Goal: Answer question/provide support

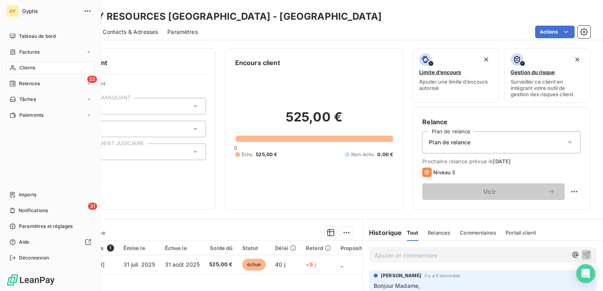
click at [31, 65] on span "Clients" at bounding box center [27, 67] width 16 height 7
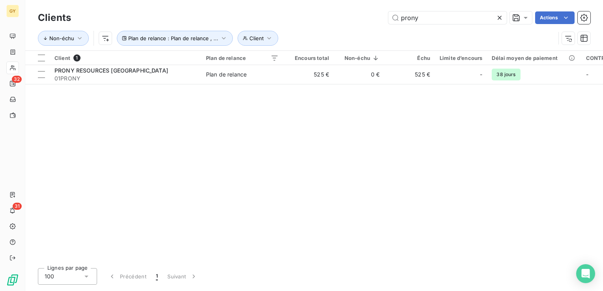
drag, startPoint x: 423, startPoint y: 19, endPoint x: 340, endPoint y: 26, distance: 83.2
click at [340, 26] on div "Clients prony Actions Non-échu Client Plan de relance : Plan de relance , ..." at bounding box center [314, 29] width 552 height 41
type input "c"
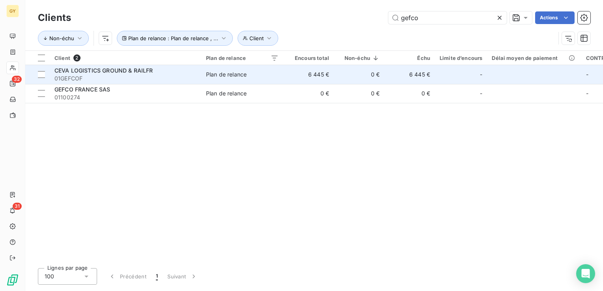
type input "gefco"
click at [188, 77] on span "01GEFCOF" at bounding box center [125, 79] width 142 height 8
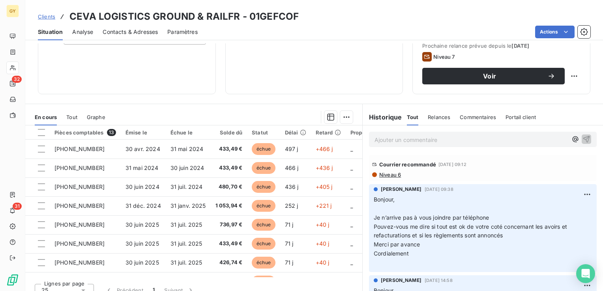
scroll to position [118, 0]
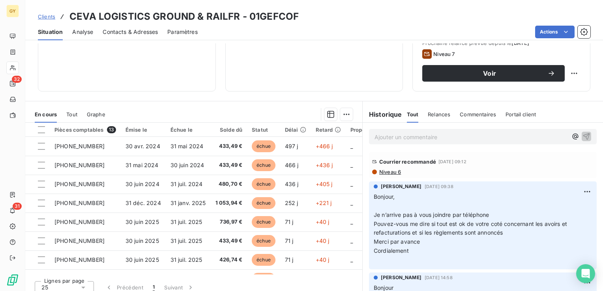
click at [384, 133] on p "Ajouter un commentaire ﻿" at bounding box center [470, 137] width 193 height 10
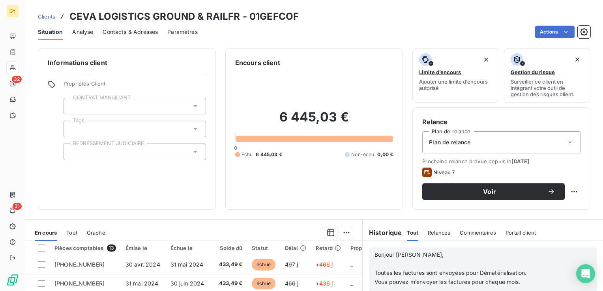
scroll to position [197, 0]
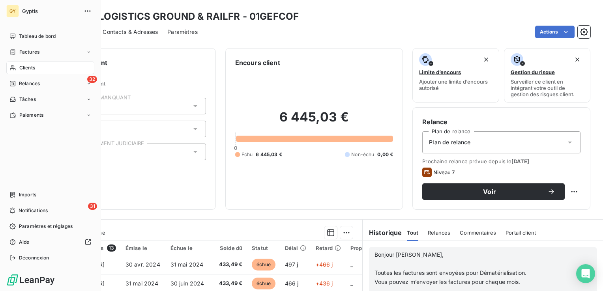
click at [38, 64] on div "Clients" at bounding box center [50, 68] width 88 height 13
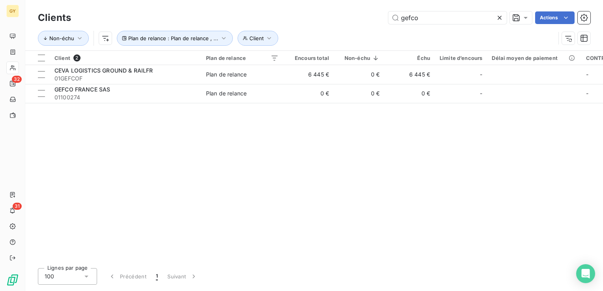
drag, startPoint x: 411, startPoint y: 20, endPoint x: 365, endPoint y: 19, distance: 46.6
click at [365, 19] on div "gefco Actions" at bounding box center [335, 17] width 510 height 13
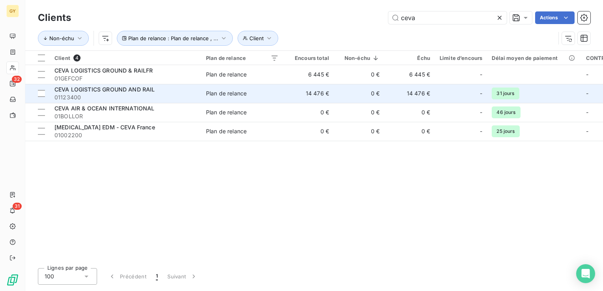
type input "ceva"
click at [173, 92] on div "CEVA LOGISTICS GROUND AND RAIL" at bounding box center [125, 90] width 142 height 8
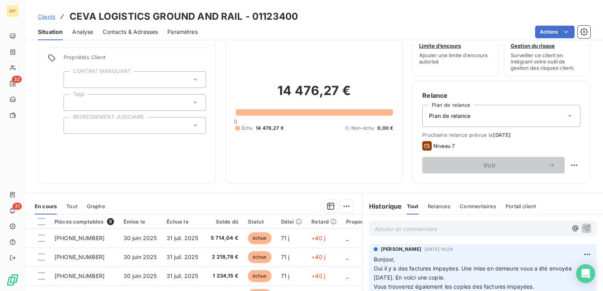
scroll to position [79, 0]
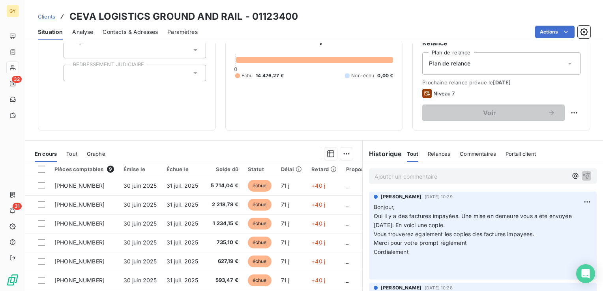
click at [386, 174] on p "Ajouter un commentaire ﻿" at bounding box center [470, 177] width 193 height 10
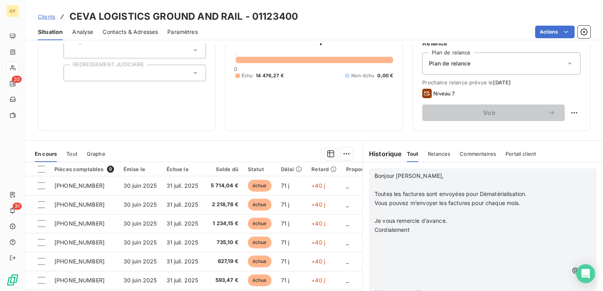
click at [377, 212] on p "﻿" at bounding box center [470, 212] width 193 height 9
click at [374, 185] on p "﻿" at bounding box center [470, 185] width 193 height 9
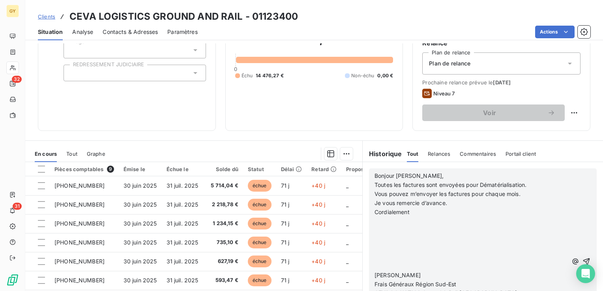
click at [385, 230] on p "﻿" at bounding box center [470, 230] width 193 height 9
click at [380, 222] on p "﻿" at bounding box center [470, 221] width 193 height 9
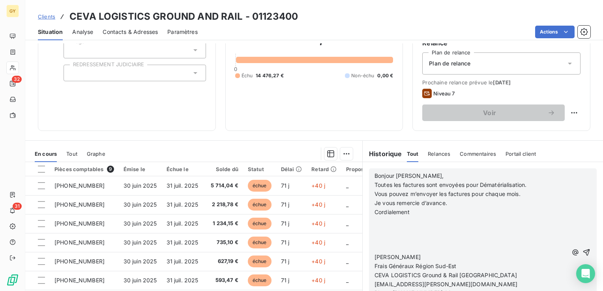
click at [375, 222] on span at bounding box center [380, 220] width 13 height 7
click at [375, 222] on p "﻿" at bounding box center [470, 221] width 193 height 9
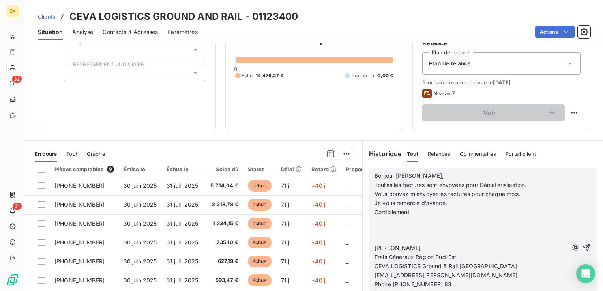
click at [375, 222] on p "﻿" at bounding box center [470, 221] width 193 height 9
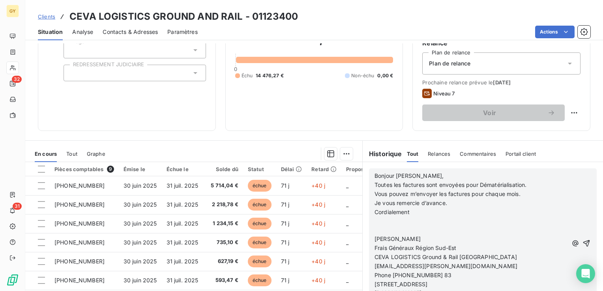
click at [375, 222] on p "﻿" at bounding box center [470, 221] width 193 height 9
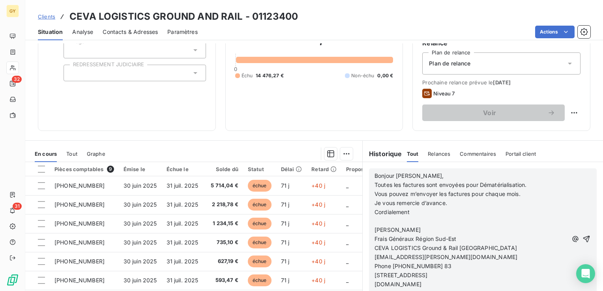
click at [375, 222] on p at bounding box center [470, 221] width 193 height 9
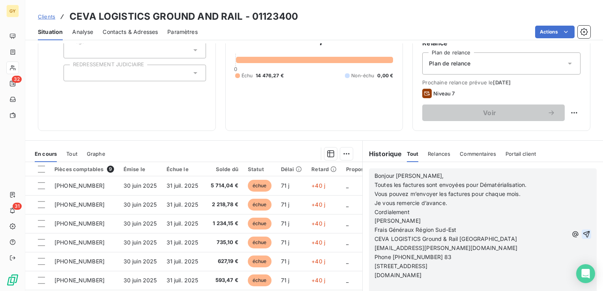
scroll to position [276, 0]
click at [583, 234] on icon "button" at bounding box center [586, 234] width 7 height 7
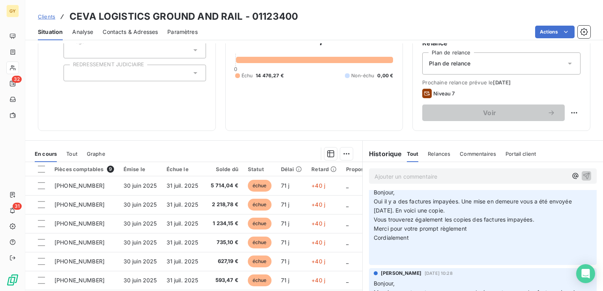
scroll to position [305, 0]
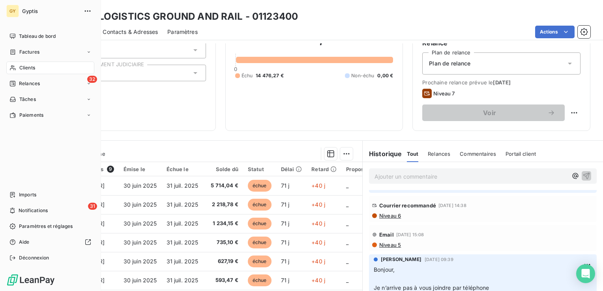
click at [34, 69] on span "Clients" at bounding box center [27, 67] width 16 height 7
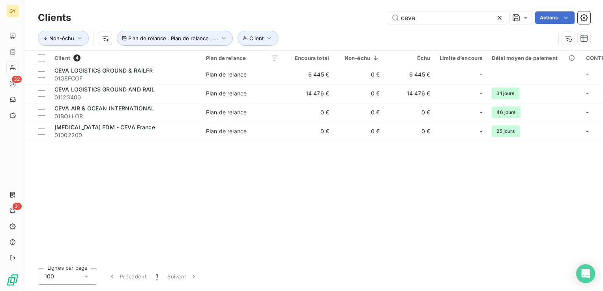
drag, startPoint x: 417, startPoint y: 16, endPoint x: 355, endPoint y: 26, distance: 62.4
click at [355, 26] on div "Clients ceva Actions Non-échu Client Plan de relance : Plan de relance , ..." at bounding box center [314, 29] width 552 height 41
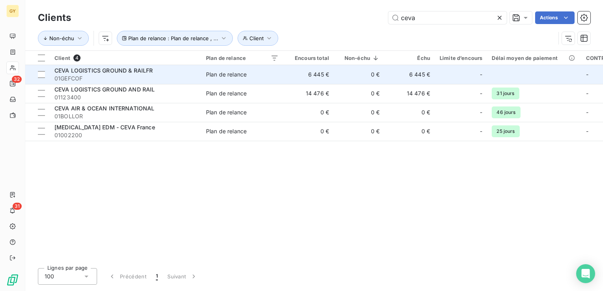
click at [256, 75] on span "Plan de relance" at bounding box center [242, 75] width 73 height 8
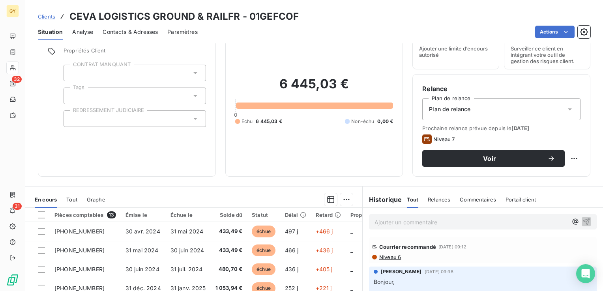
scroll to position [118, 0]
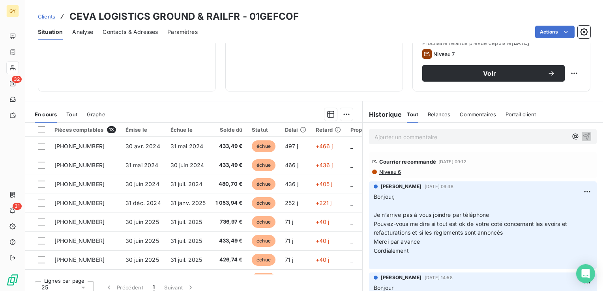
click at [382, 139] on p "Ajouter un commentaire ﻿" at bounding box center [470, 137] width 193 height 10
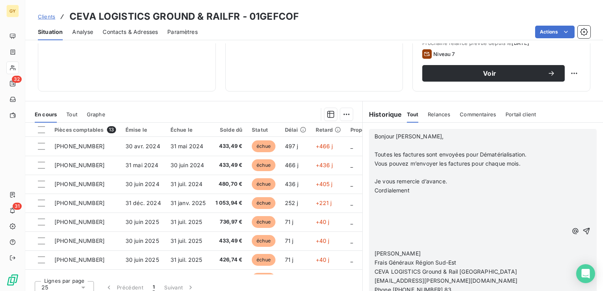
click at [377, 146] on p "﻿" at bounding box center [470, 145] width 193 height 9
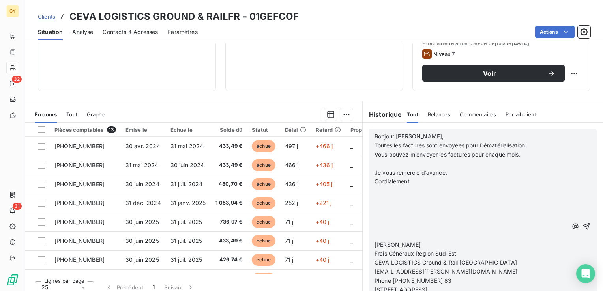
click at [375, 160] on p "﻿" at bounding box center [470, 163] width 193 height 9
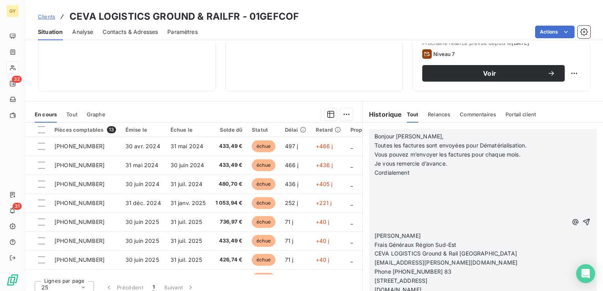
click at [376, 179] on p "﻿" at bounding box center [470, 181] width 193 height 9
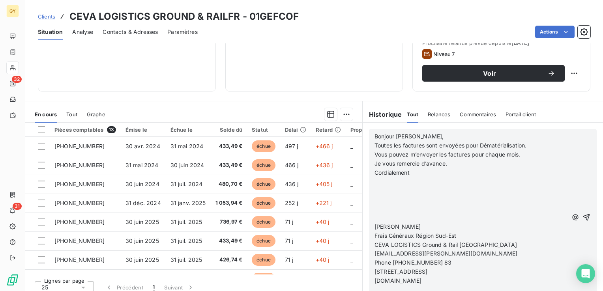
click at [376, 181] on p "﻿" at bounding box center [470, 181] width 193 height 9
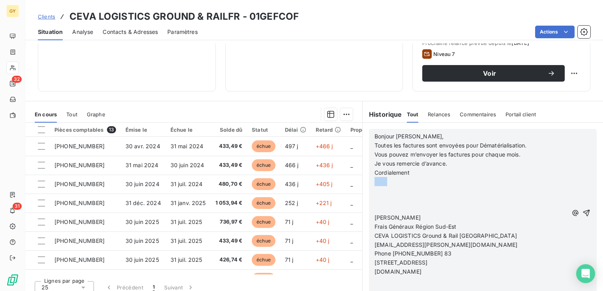
click at [376, 181] on span at bounding box center [380, 181] width 13 height 7
click at [376, 181] on p "﻿" at bounding box center [470, 181] width 193 height 9
click at [369, 181] on div "[PERSON_NAME], Toutes les factures sont envoyées pour Dématérialisation. Vous p…" at bounding box center [483, 213] width 228 height 168
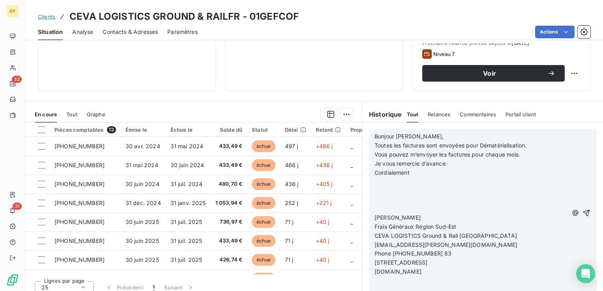
click at [376, 183] on p "﻿" at bounding box center [470, 181] width 193 height 9
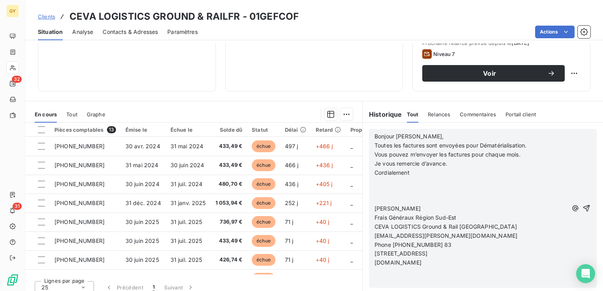
click at [375, 187] on p "﻿" at bounding box center [470, 190] width 193 height 9
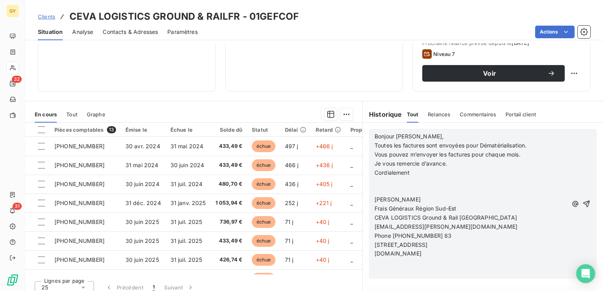
click at [375, 181] on p at bounding box center [470, 181] width 193 height 9
click at [375, 181] on p "﻿" at bounding box center [470, 181] width 193 height 9
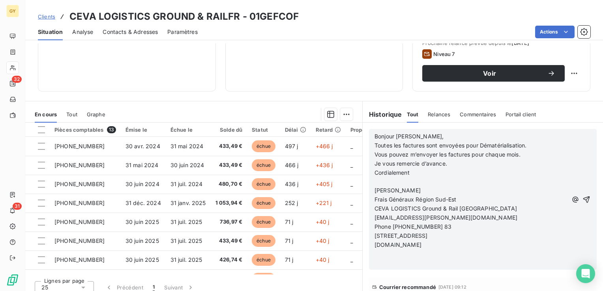
click at [375, 181] on p at bounding box center [470, 181] width 193 height 9
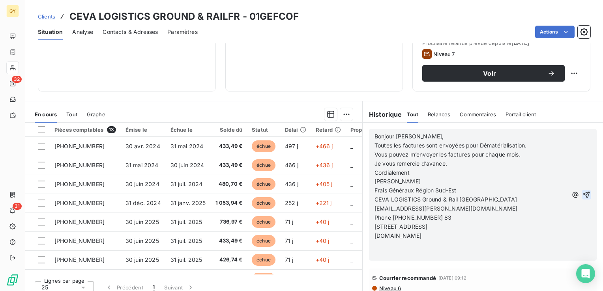
click at [583, 193] on icon "button" at bounding box center [586, 195] width 7 height 7
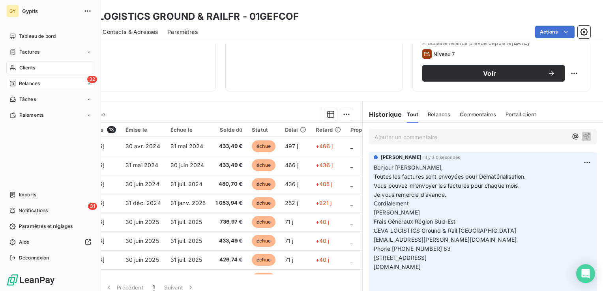
click at [30, 81] on span "Relances" at bounding box center [29, 83] width 21 height 7
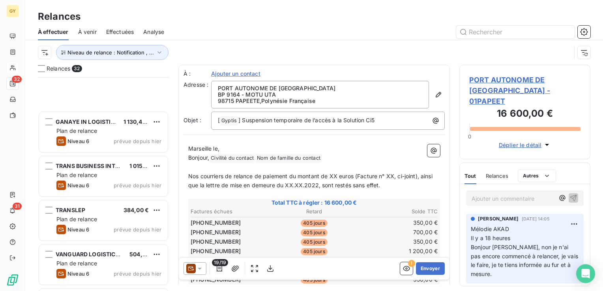
scroll to position [1200, 0]
